Goal: Task Accomplishment & Management: Complete application form

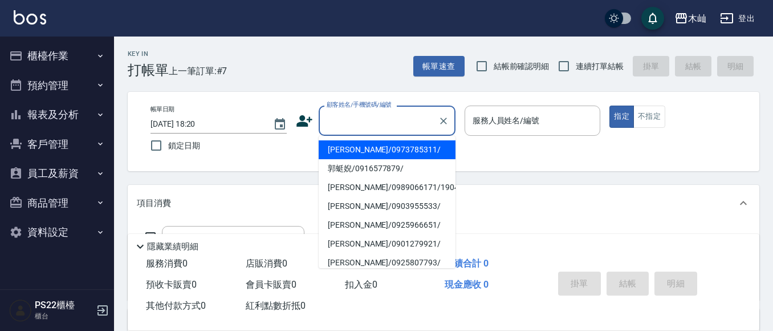
drag, startPoint x: 388, startPoint y: 114, endPoint x: 428, endPoint y: 125, distance: 41.5
click at [390, 114] on input "顧客姓名/手機號碼/編號" at bounding box center [378, 121] width 109 height 20
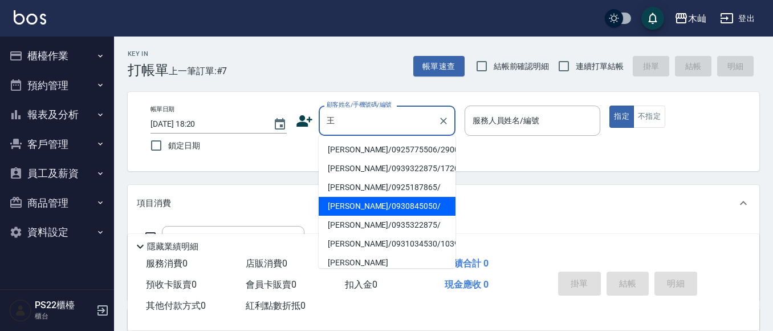
click at [410, 200] on li "[PERSON_NAME]/0930845050/" at bounding box center [387, 206] width 137 height 19
type input "[PERSON_NAME]/0930845050/"
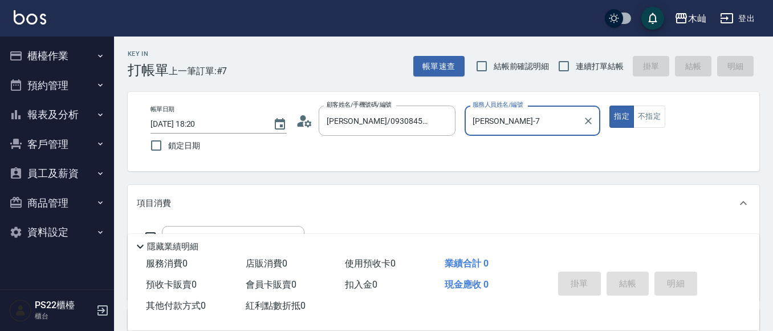
type input "[PERSON_NAME]-7"
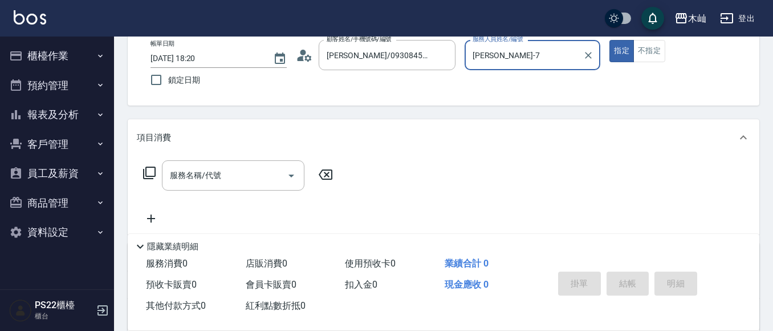
scroll to position [114, 0]
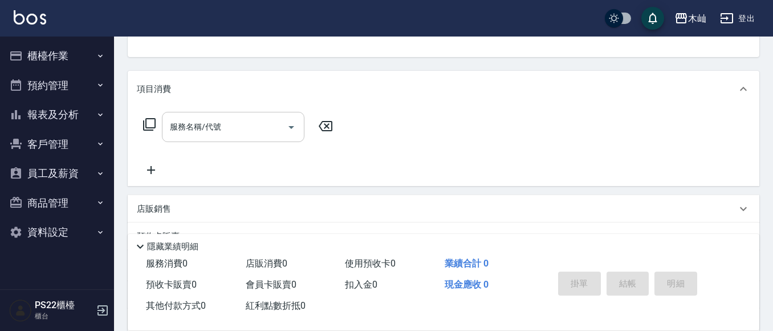
click at [211, 133] on input "服務名稱/代號" at bounding box center [224, 127] width 115 height 20
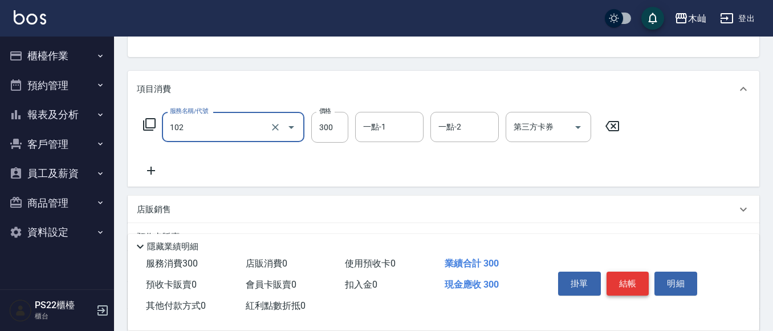
type input "精油洗髮(102)"
drag, startPoint x: 633, startPoint y: 276, endPoint x: 638, endPoint y: 273, distance: 6.2
click at [634, 277] on button "結帳" at bounding box center [627, 283] width 43 height 24
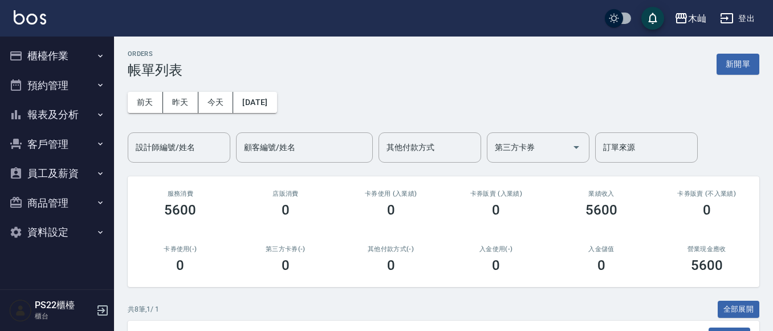
click at [58, 51] on button "櫃檯作業" at bounding box center [57, 56] width 105 height 30
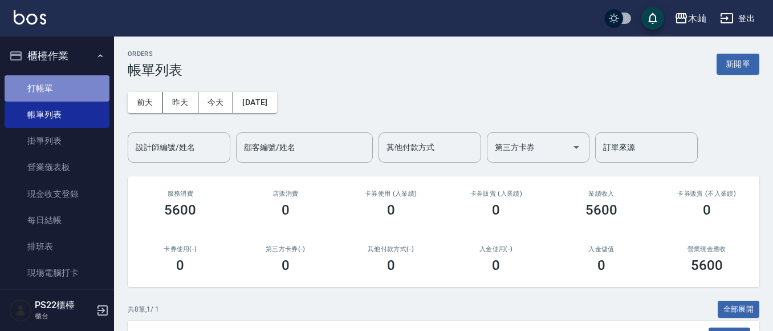
click at [58, 85] on link "打帳單" at bounding box center [57, 88] width 105 height 26
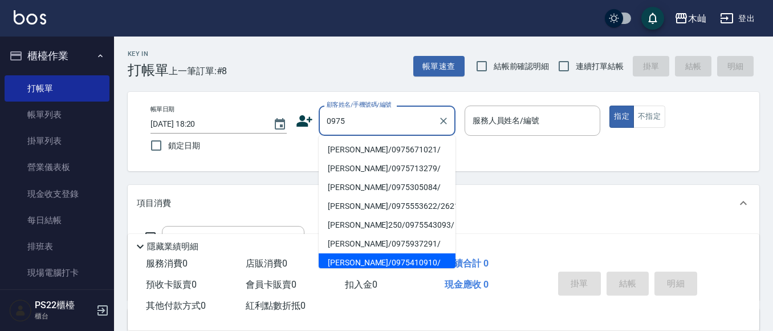
click at [425, 262] on li "[PERSON_NAME]/0975410910/" at bounding box center [387, 262] width 137 height 19
type input "[PERSON_NAME]/0975410910/"
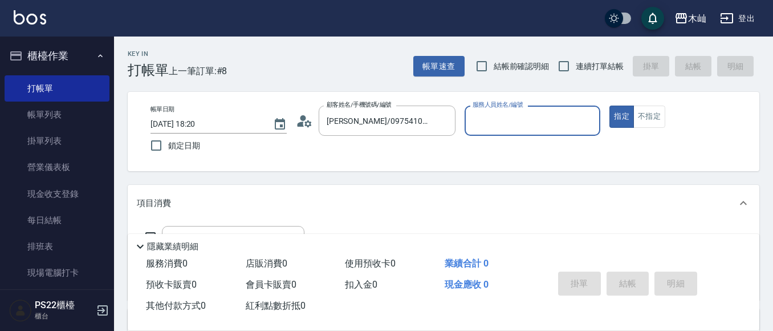
click at [498, 127] on input "服務人員姓名/編號" at bounding box center [533, 121] width 126 height 20
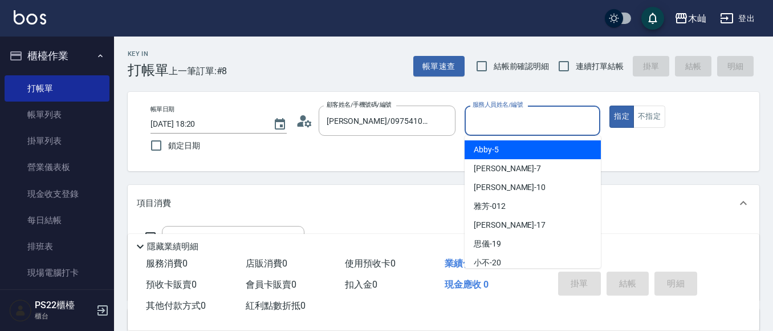
click at [480, 146] on span "Abby -5" at bounding box center [486, 150] width 25 height 12
type input "Abby-5"
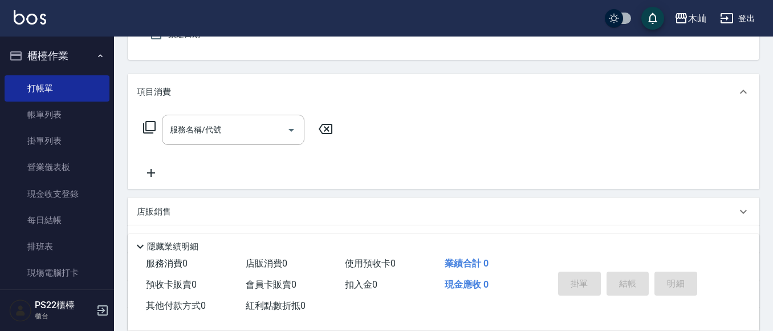
scroll to position [114, 0]
click at [235, 127] on input "服務名稱/代號" at bounding box center [224, 127] width 115 height 20
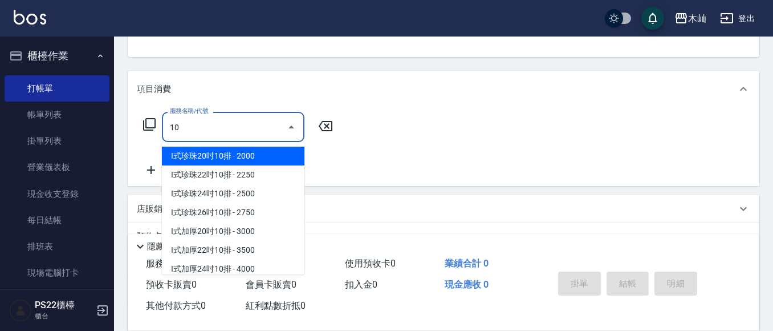
type input "1"
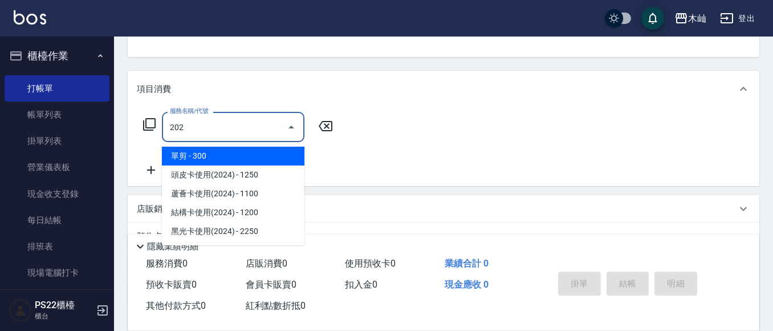
type input "單剪(202)"
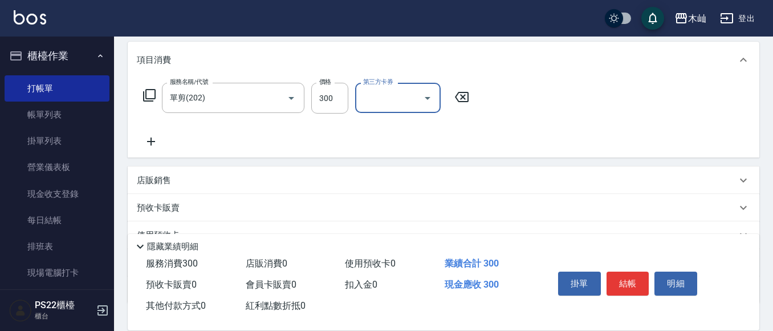
scroll to position [171, 0]
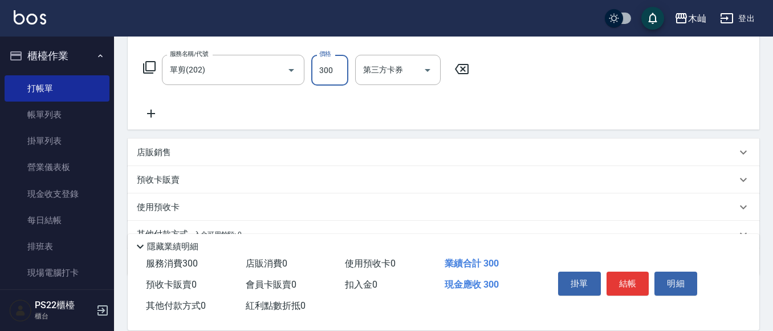
drag, startPoint x: 331, startPoint y: 72, endPoint x: 481, endPoint y: 70, distance: 149.9
click at [331, 71] on input "300" at bounding box center [329, 70] width 37 height 31
type input "400"
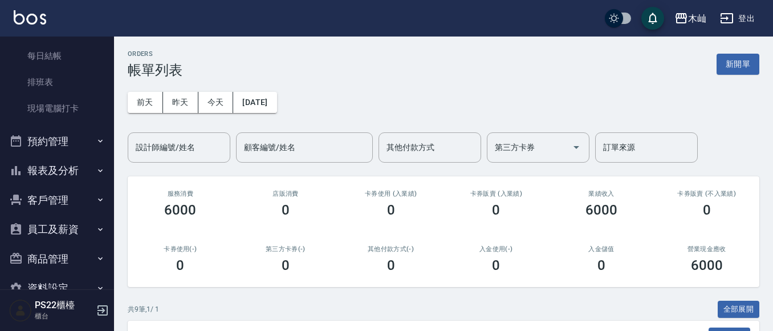
scroll to position [171, 0]
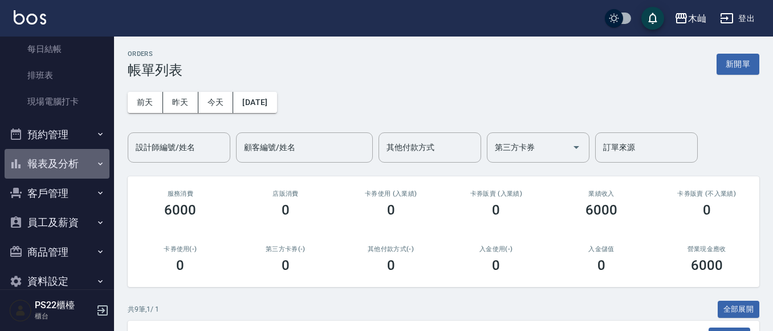
click at [61, 163] on button "報表及分析" at bounding box center [57, 164] width 105 height 30
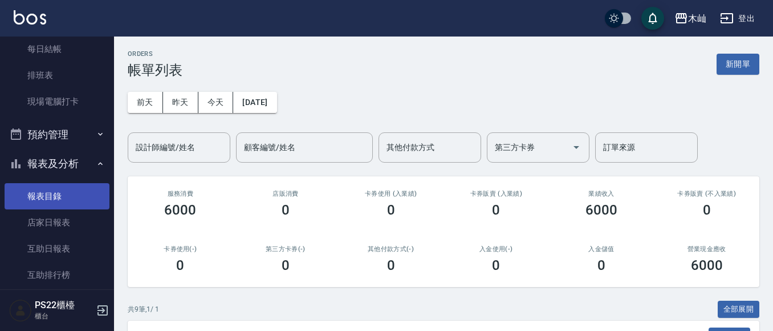
scroll to position [228, 0]
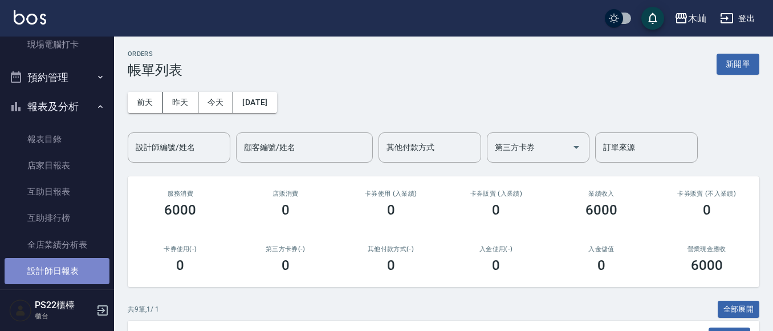
click at [81, 272] on link "設計師日報表" at bounding box center [57, 271] width 105 height 26
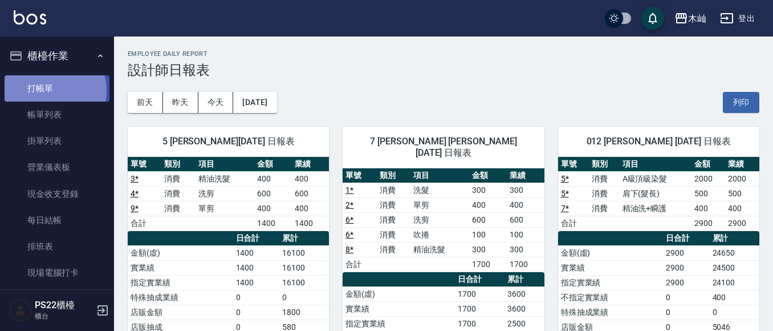
click at [51, 90] on link "打帳單" at bounding box center [57, 88] width 105 height 26
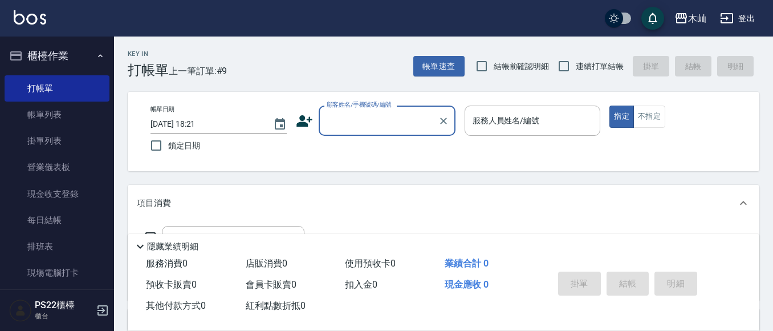
click at [184, 91] on div "Key In 打帳單 上一筆訂單:#9 帳單速查 結帳前確認明細 連續打單結帳 掛單 結帳 明細 帳單日期 [DATE] 18:21 鎖定日期 顧客姓名/手機…" at bounding box center [443, 295] width 659 height 519
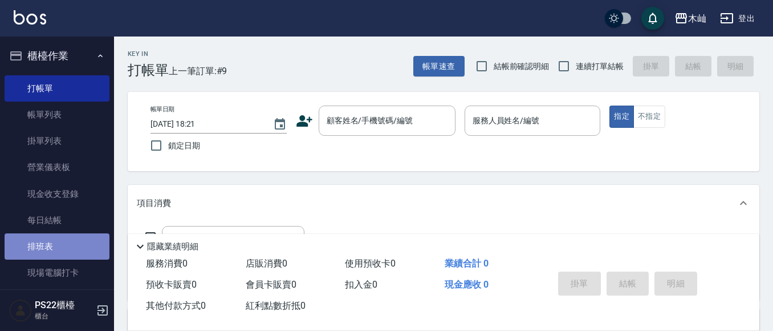
click at [74, 243] on link "排班表" at bounding box center [57, 246] width 105 height 26
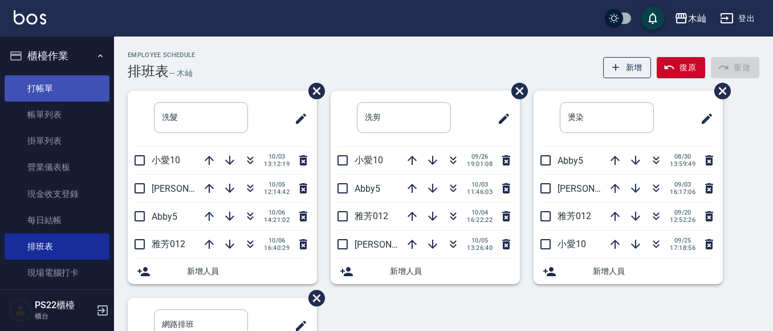
click at [51, 88] on link "打帳單" at bounding box center [57, 88] width 105 height 26
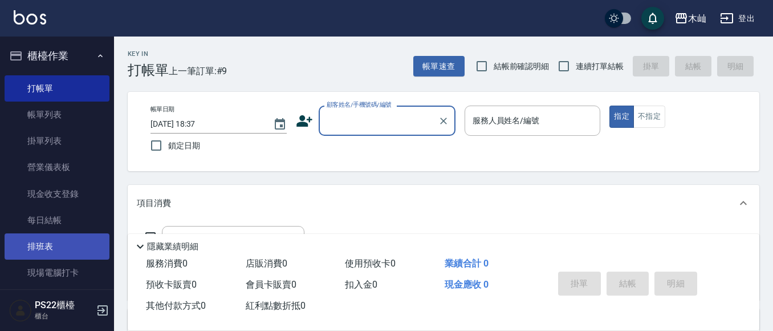
click at [59, 246] on link "排班表" at bounding box center [57, 246] width 105 height 26
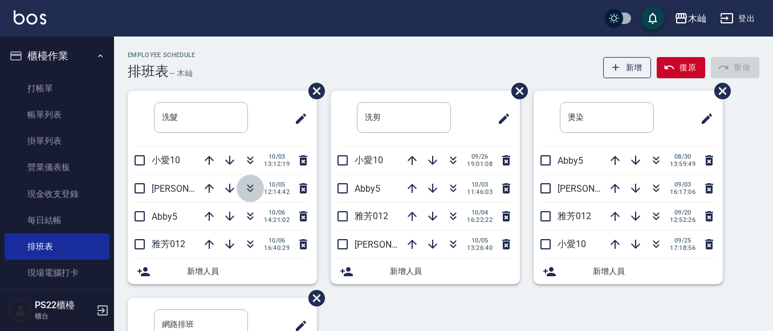
click at [248, 183] on icon "button" at bounding box center [250, 188] width 14 height 14
